Goal: Find specific page/section

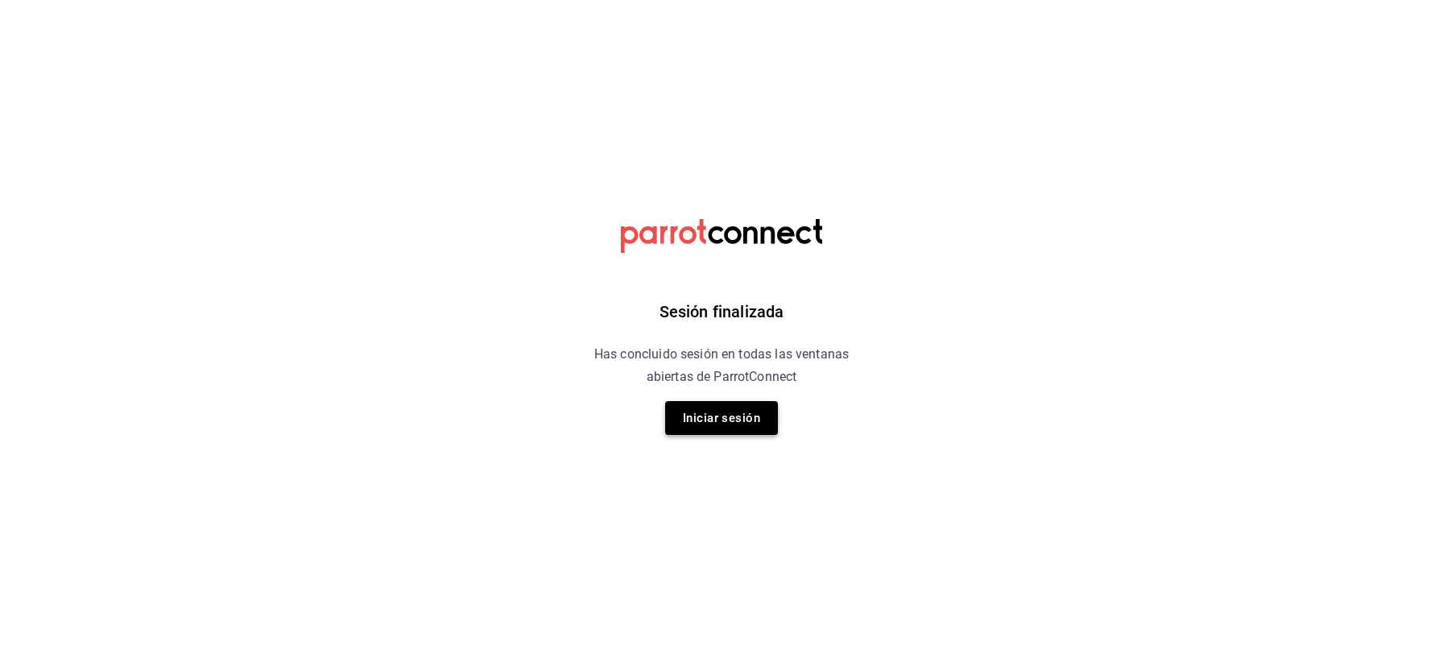
click at [736, 425] on button "Iniciar sesión" at bounding box center [721, 418] width 113 height 34
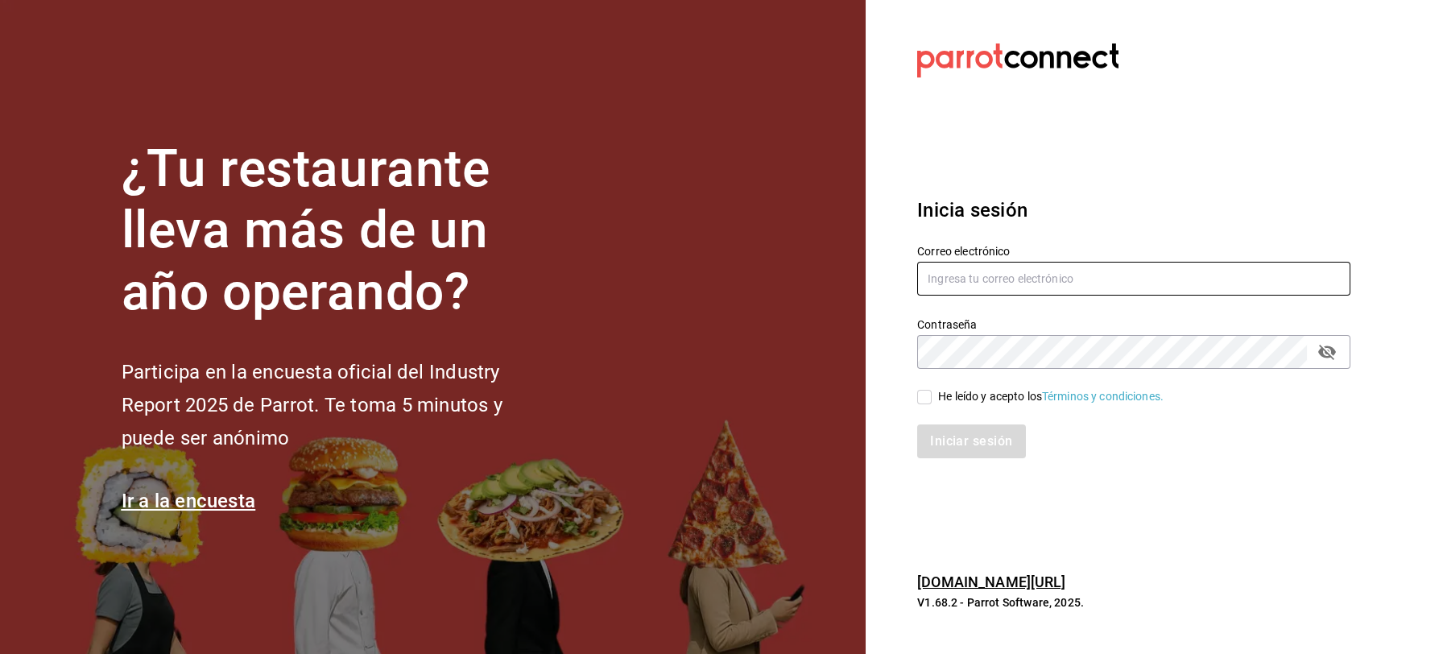
click at [932, 284] on input "text" at bounding box center [1133, 279] width 433 height 34
type input "[EMAIL_ADDRESS][DOMAIN_NAME]"
click at [926, 397] on input "He leído y acepto los Términos y condiciones." at bounding box center [924, 397] width 14 height 14
checkbox input "true"
click at [933, 434] on button "Iniciar sesión" at bounding box center [972, 441] width 110 height 34
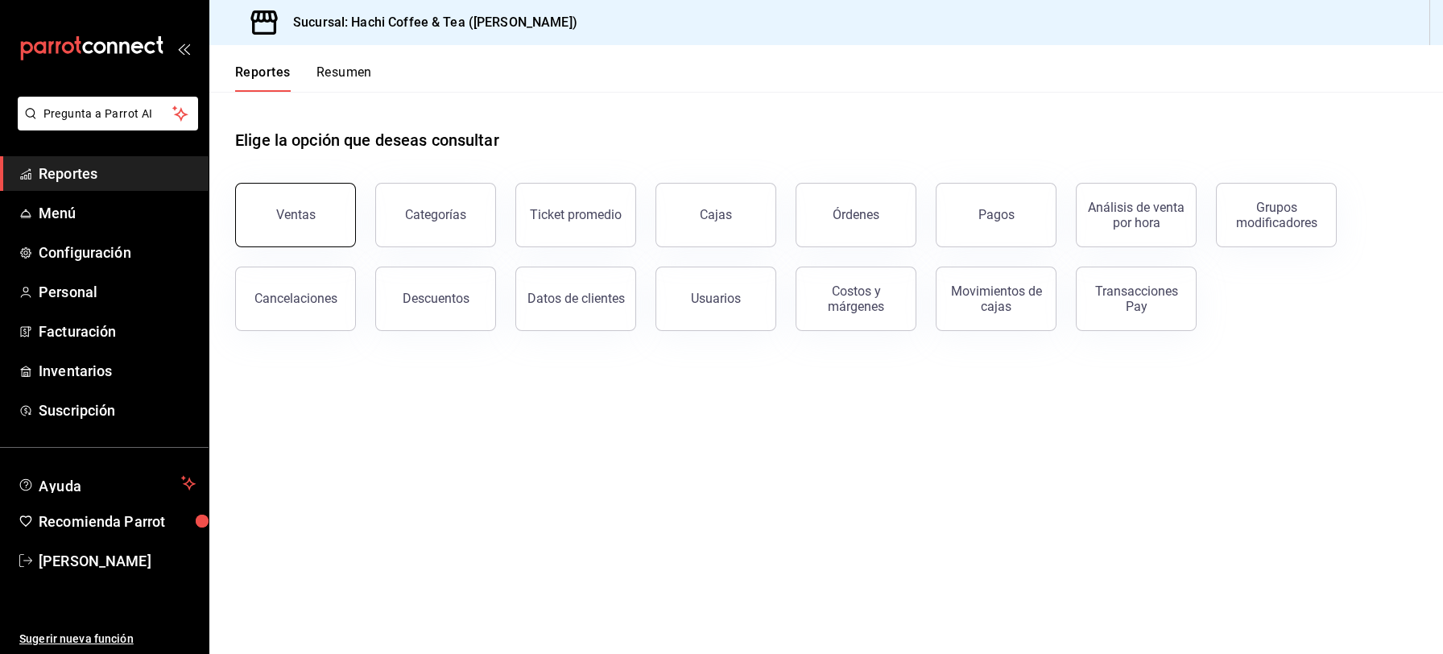
click at [280, 230] on button "Ventas" at bounding box center [295, 215] width 121 height 64
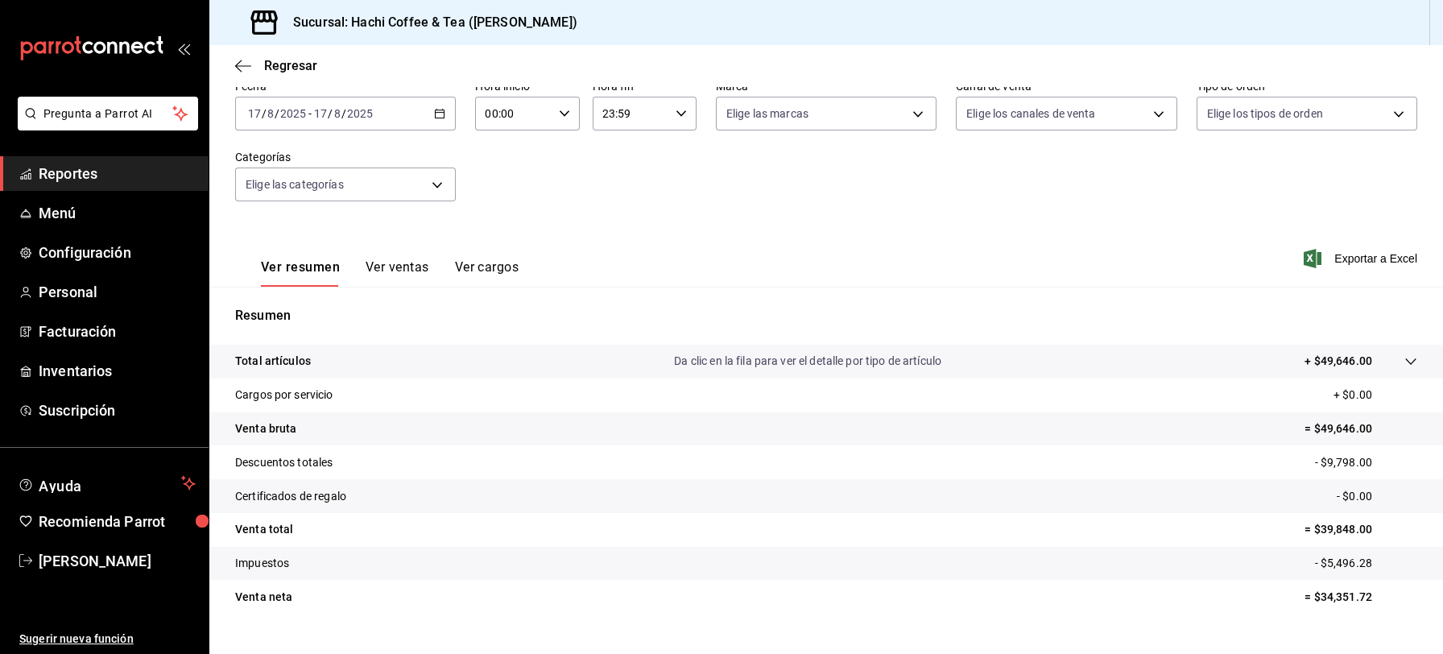
scroll to position [91, 0]
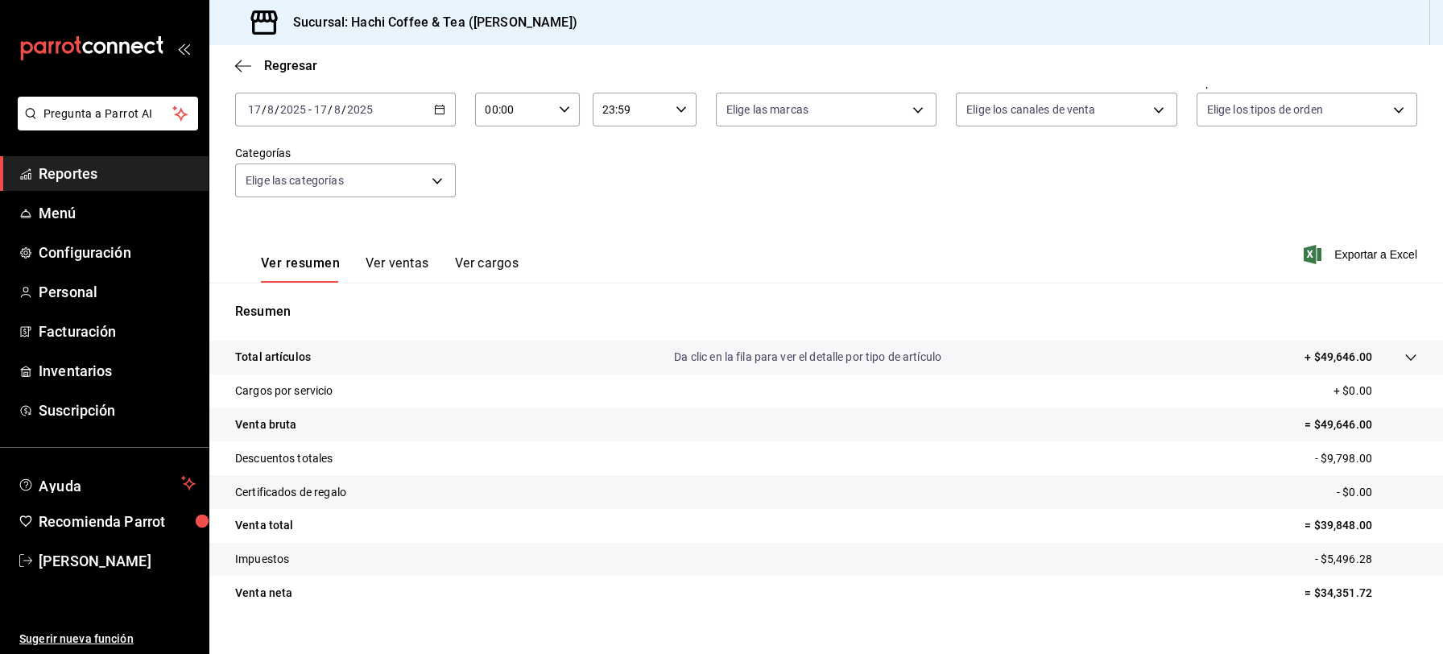
click at [130, 166] on span "Reportes" at bounding box center [117, 174] width 157 height 22
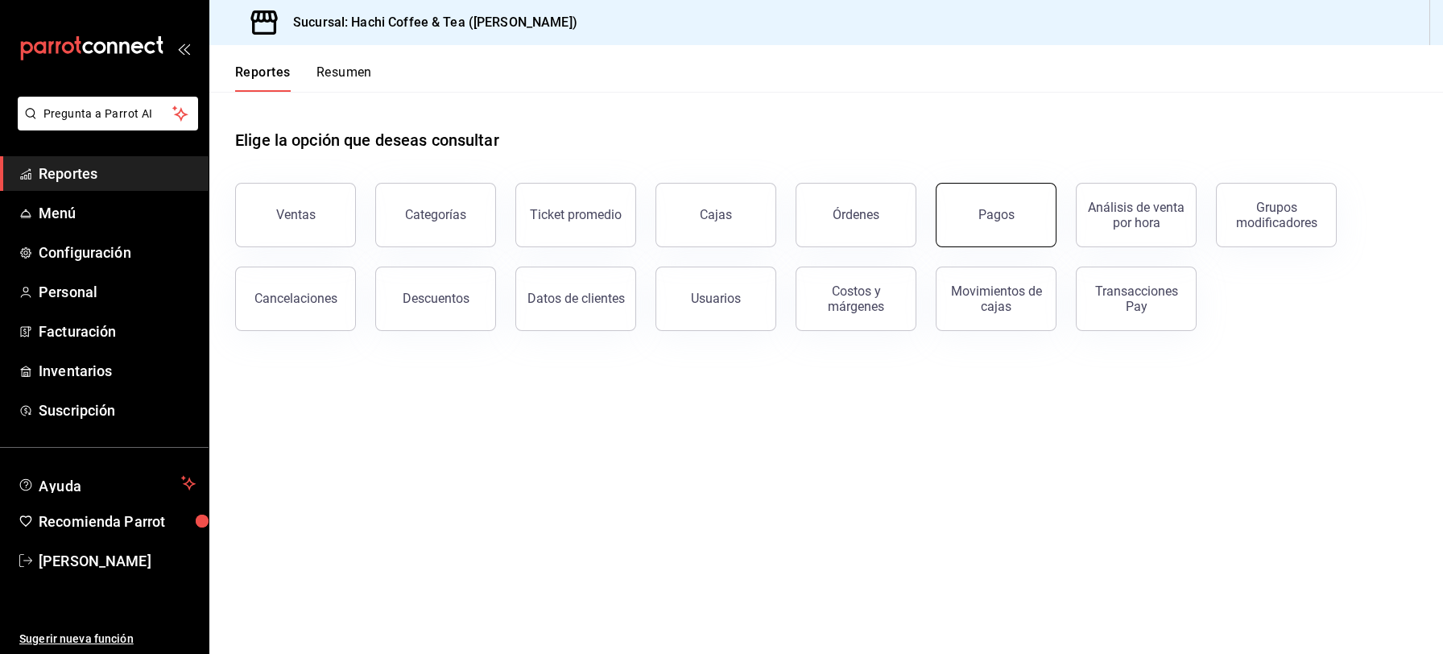
click at [1007, 213] on div "Pagos" at bounding box center [997, 214] width 36 height 15
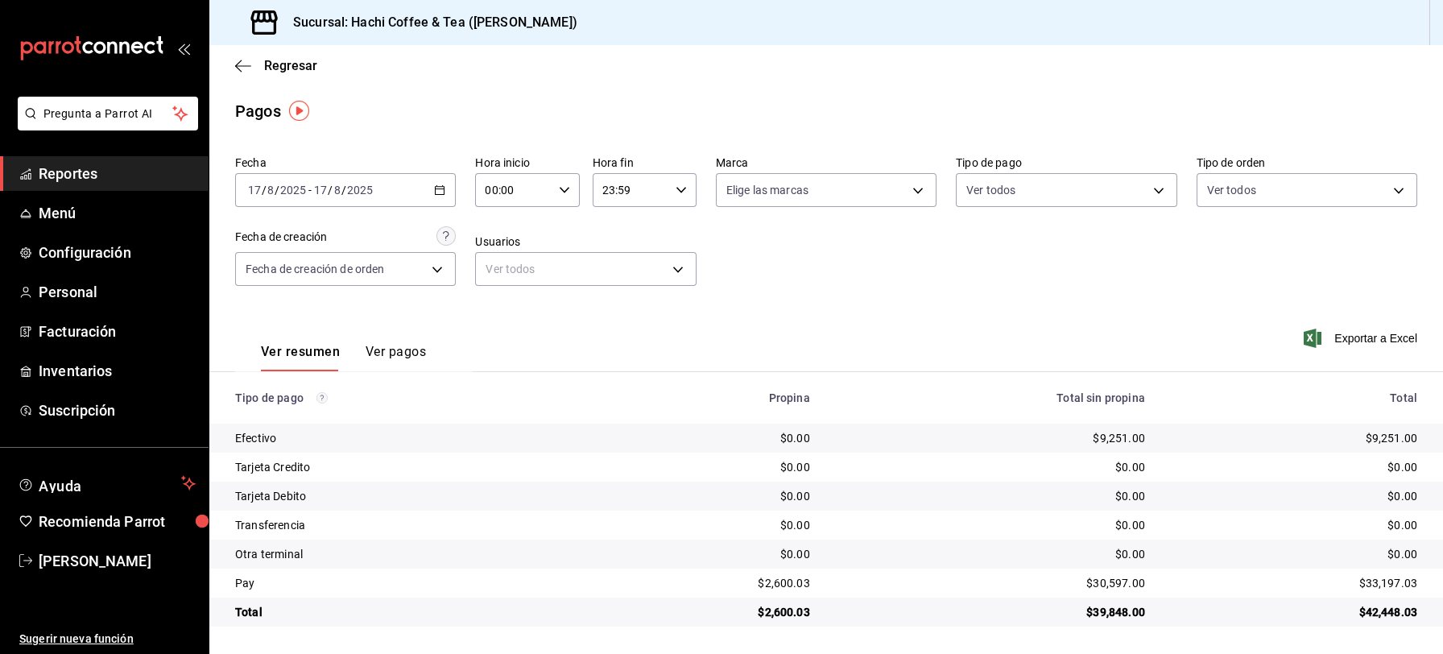
click at [151, 177] on span "Reportes" at bounding box center [117, 174] width 157 height 22
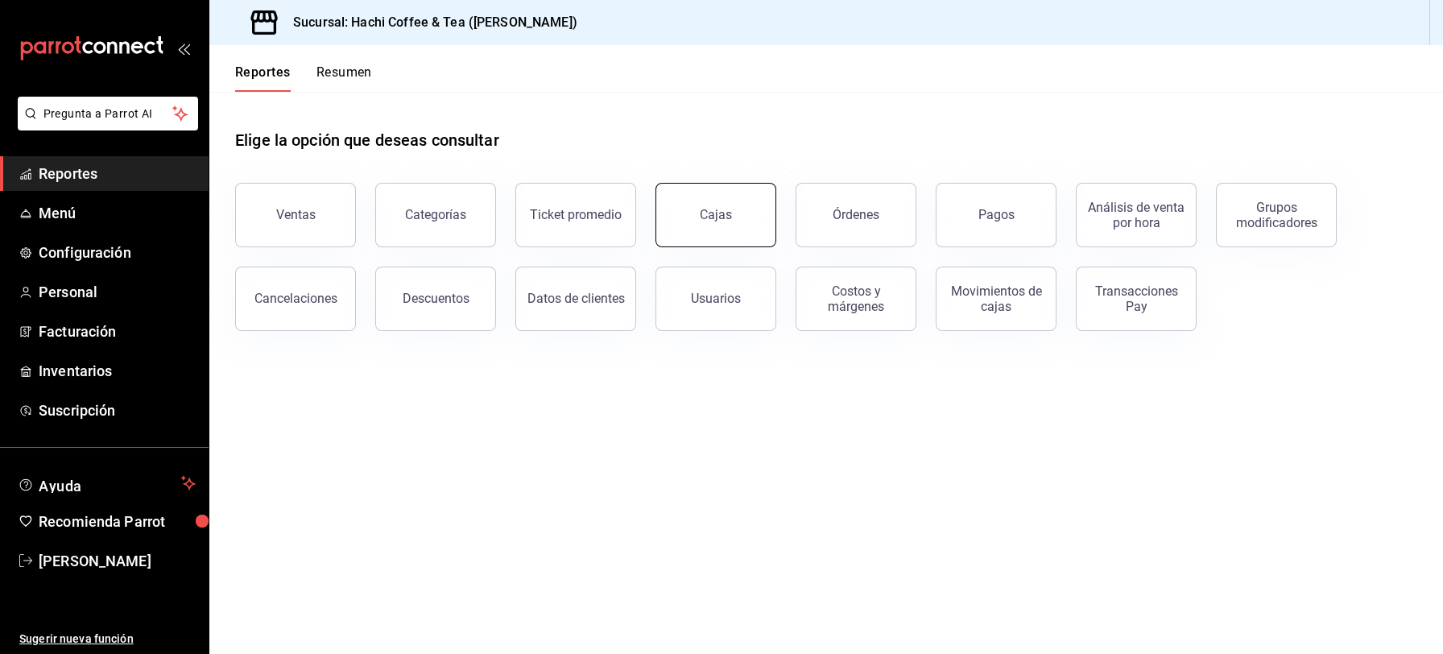
click at [724, 214] on div "Cajas" at bounding box center [716, 214] width 32 height 15
